Goal: Transaction & Acquisition: Book appointment/travel/reservation

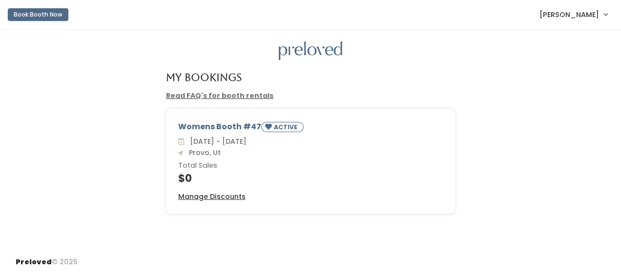
click at [39, 18] on button "Book Booth Now" at bounding box center [38, 14] width 61 height 13
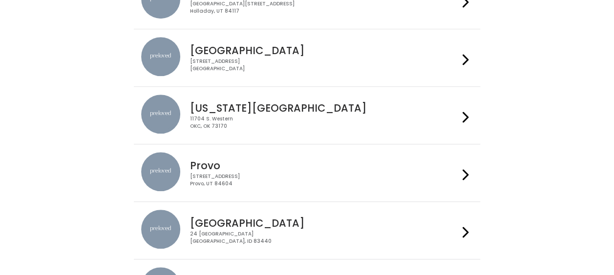
scroll to position [241, 0]
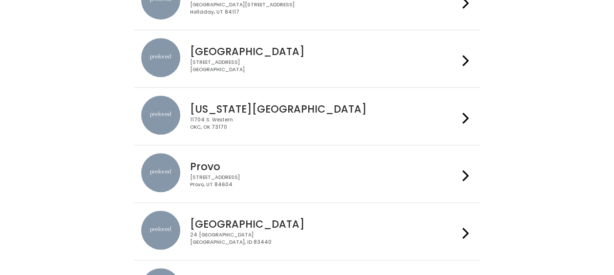
click at [272, 166] on h4 "Provo" at bounding box center [324, 166] width 268 height 11
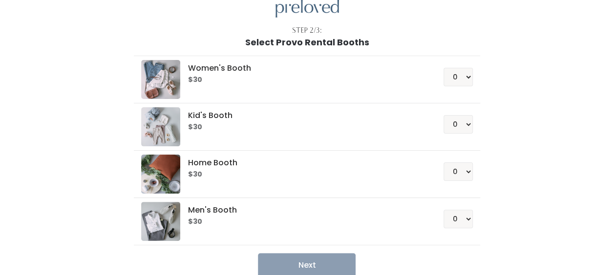
scroll to position [43, 0]
click at [457, 70] on select "0 1 2 3 4" at bounding box center [457, 76] width 29 height 19
select select "1"
click at [444, 67] on select "0 1 2 3 4" at bounding box center [457, 76] width 29 height 19
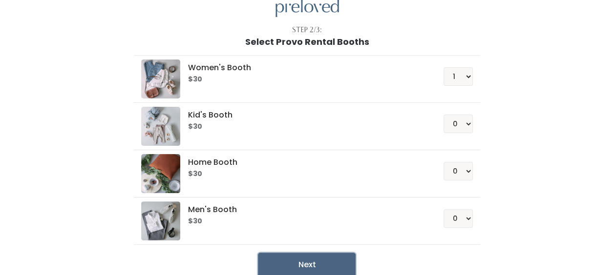
click at [308, 267] on button "Next" at bounding box center [307, 265] width 98 height 24
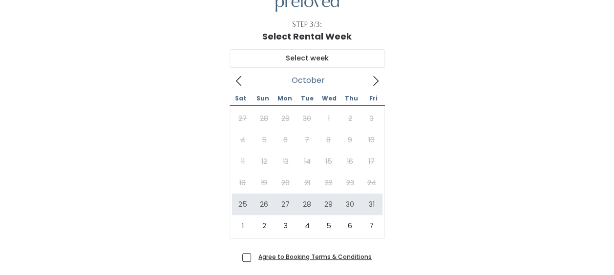
scroll to position [48, 0]
click at [240, 81] on icon at bounding box center [238, 81] width 11 height 11
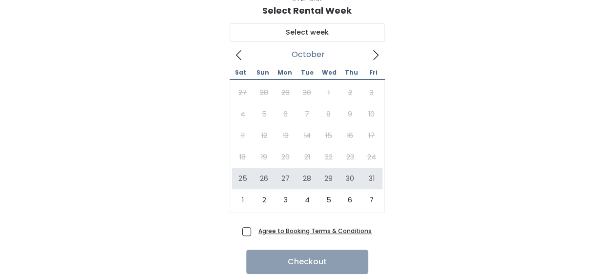
scroll to position [110, 0]
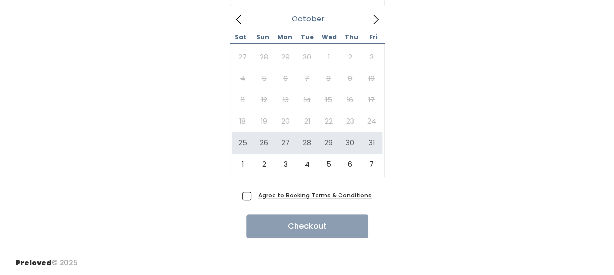
click at [254, 197] on span "Agree to Booking Terms & Conditions" at bounding box center [312, 195] width 117 height 10
click at [254, 197] on input "Agree to Booking Terms & Conditions" at bounding box center [257, 193] width 6 height 6
checkbox input "true"
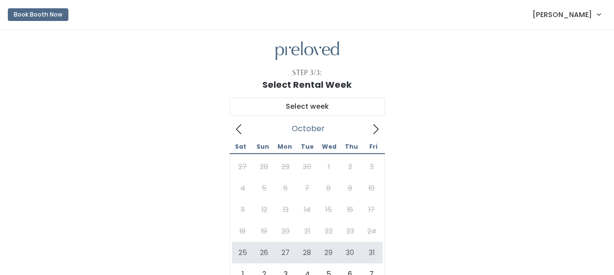
click at [571, 14] on span "[PERSON_NAME]" at bounding box center [562, 14] width 60 height 11
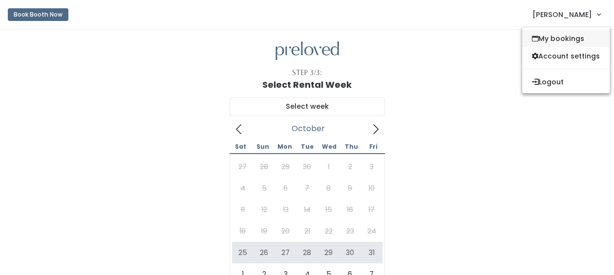
click at [564, 36] on link "My bookings" at bounding box center [565, 39] width 87 height 18
